Goal: Find specific page/section: Find specific page/section

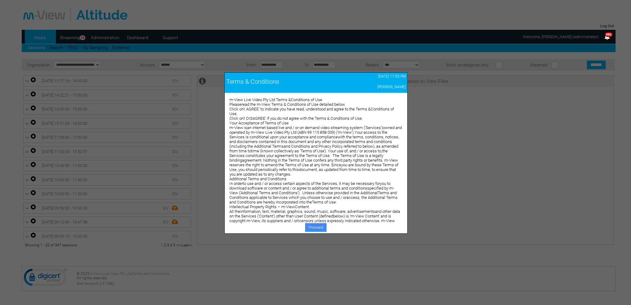
click at [321, 228] on link "Proceed" at bounding box center [315, 227] width 21 height 9
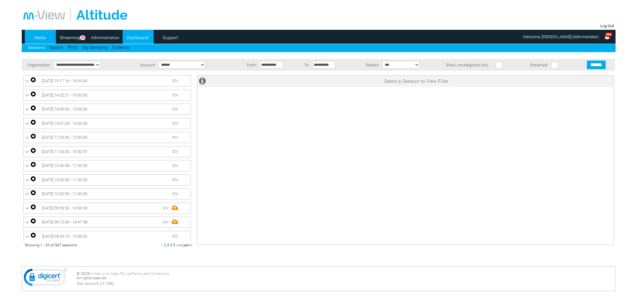
click at [133, 36] on link "Dashboard" at bounding box center [138, 37] width 30 height 9
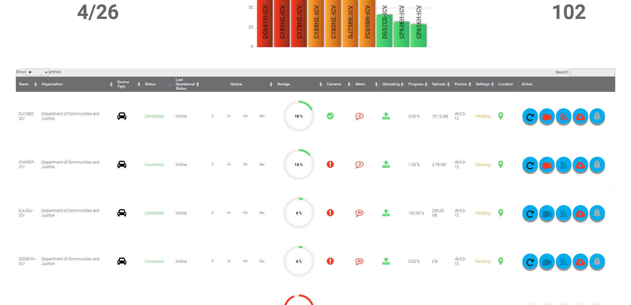
scroll to position [93, 0]
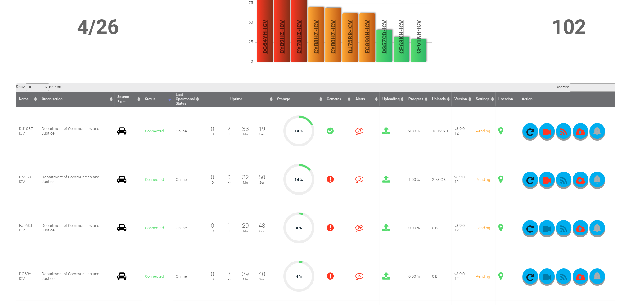
click at [502, 178] on span at bounding box center [500, 179] width 5 height 8
click at [500, 130] on span at bounding box center [500, 131] width 5 height 8
click at [498, 131] on span at bounding box center [500, 131] width 5 height 8
click at [502, 178] on span at bounding box center [500, 179] width 5 height 8
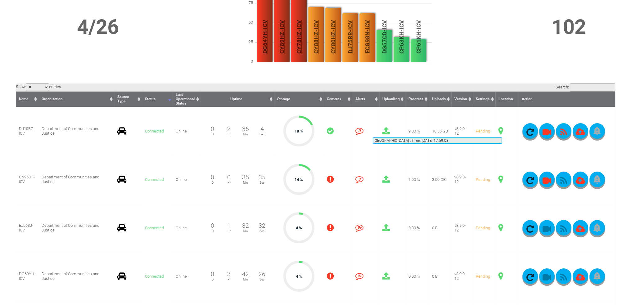
click at [502, 130] on span at bounding box center [500, 131] width 5 height 8
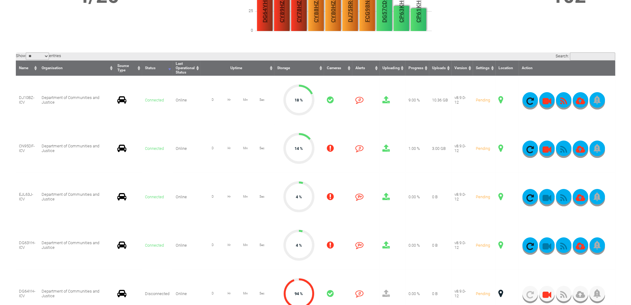
click at [500, 149] on span at bounding box center [500, 148] width 5 height 8
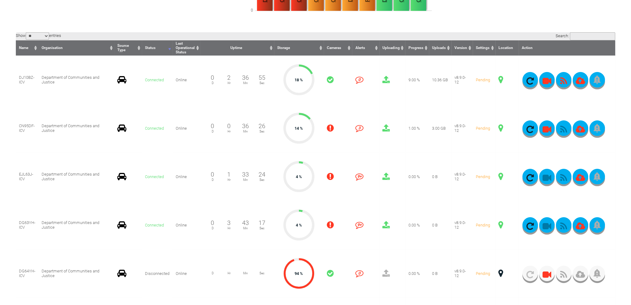
scroll to position [155, 0]
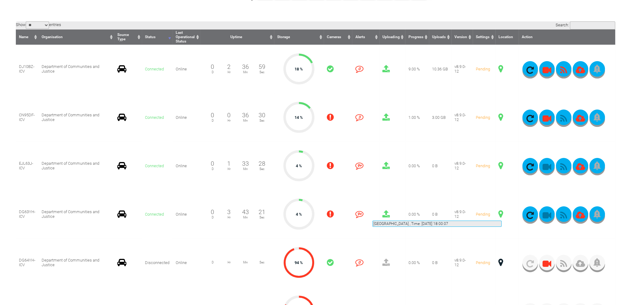
click at [502, 213] on span at bounding box center [500, 214] width 5 height 8
click at [544, 215] on icon "button" at bounding box center [547, 215] width 16 height 9
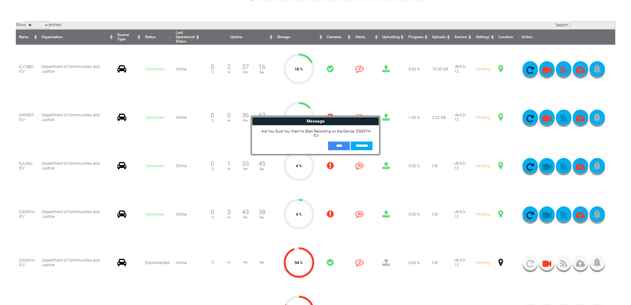
click at [341, 144] on input "**" at bounding box center [339, 146] width 22 height 9
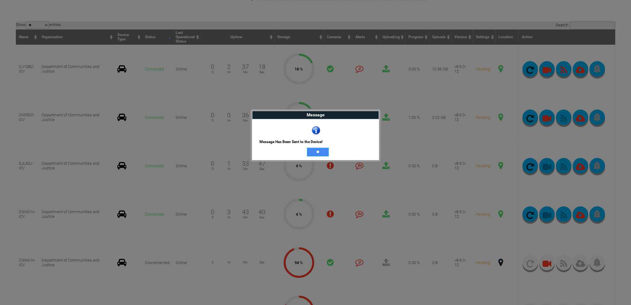
click at [322, 150] on input "**" at bounding box center [318, 152] width 22 height 9
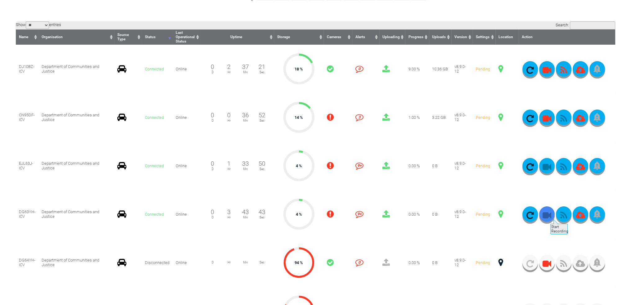
click at [550, 216] on icon "button" at bounding box center [547, 215] width 16 height 9
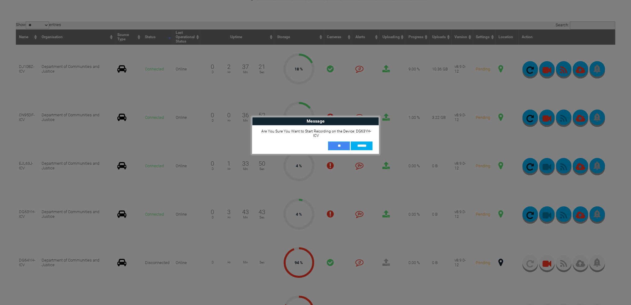
click at [344, 146] on input "**" at bounding box center [339, 146] width 22 height 9
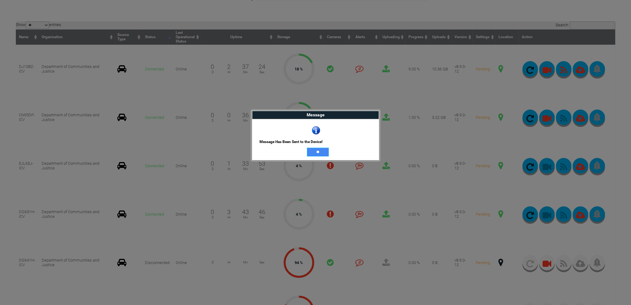
click at [321, 151] on input "**" at bounding box center [318, 152] width 22 height 9
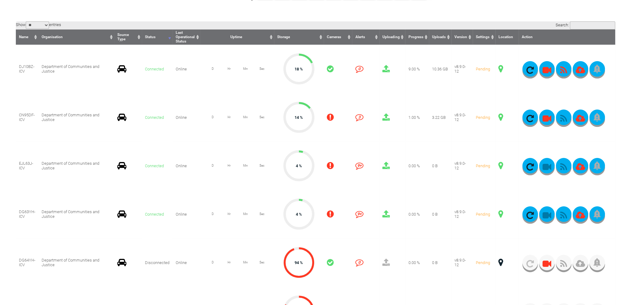
click at [501, 164] on span at bounding box center [500, 166] width 5 height 8
click at [500, 69] on span at bounding box center [500, 69] width 5 height 8
click at [501, 118] on span at bounding box center [500, 117] width 5 height 8
click at [501, 67] on span at bounding box center [500, 69] width 5 height 8
click at [502, 216] on span at bounding box center [500, 214] width 5 height 8
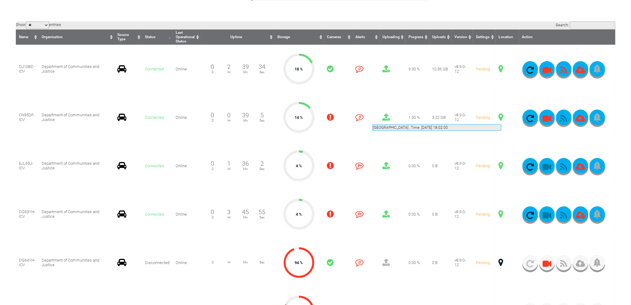
click at [501, 117] on span at bounding box center [500, 117] width 5 height 8
